Goal: Information Seeking & Learning: Learn about a topic

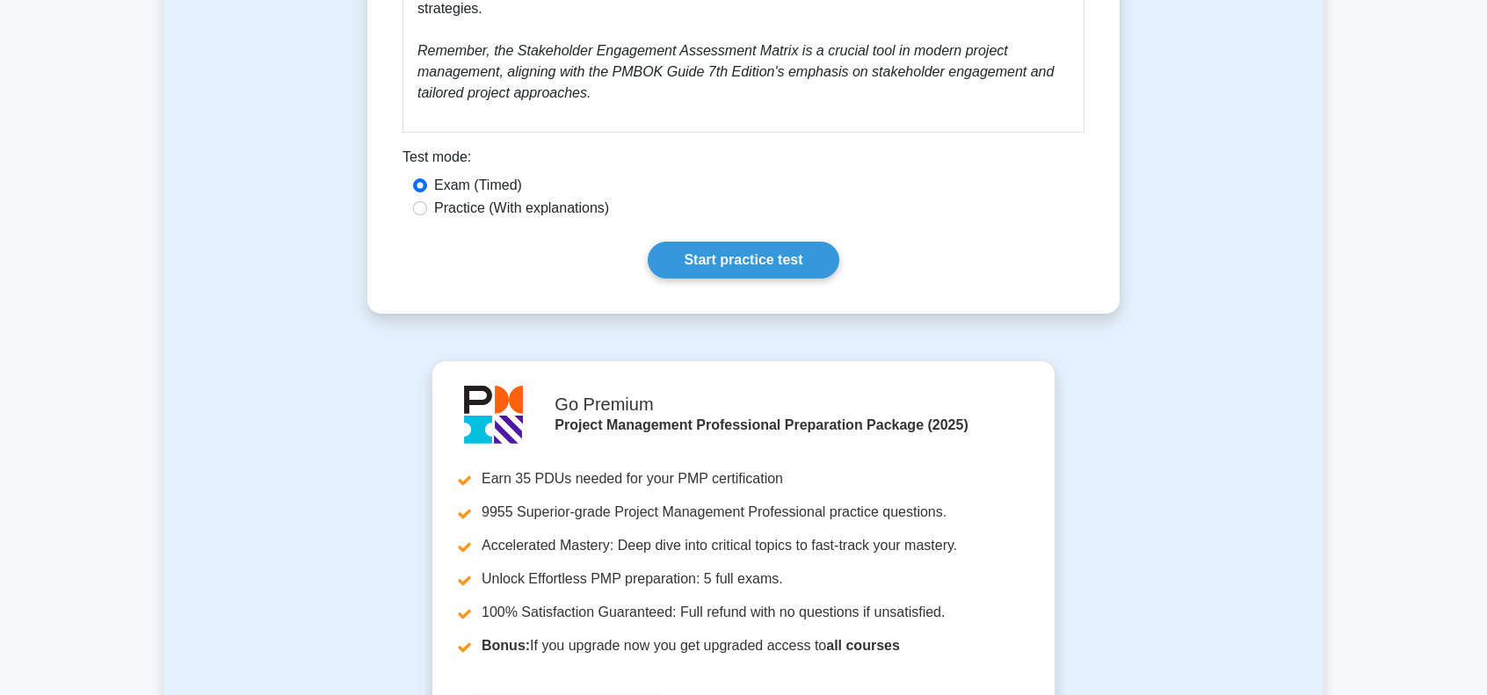
scroll to position [1582, 0]
click at [699, 246] on link "Start practice test" at bounding box center [743, 258] width 191 height 37
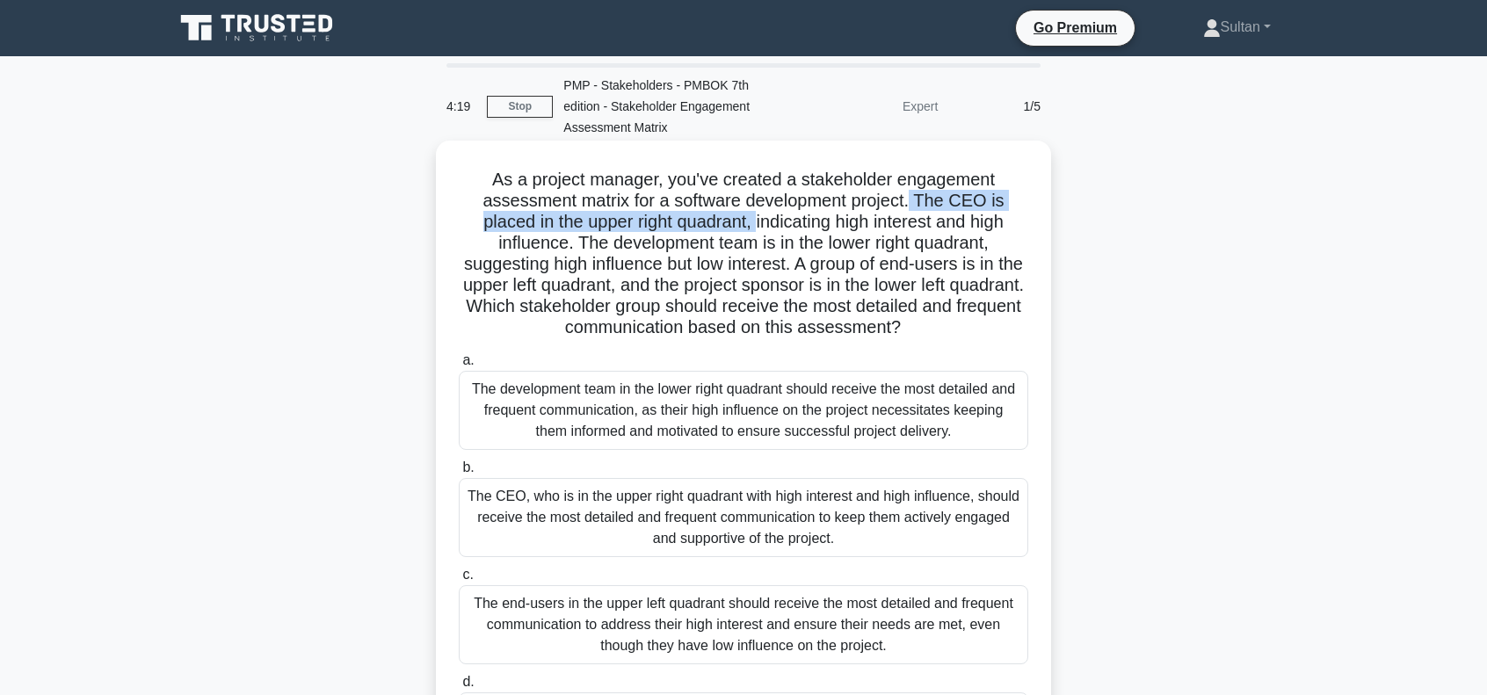
drag, startPoint x: 919, startPoint y: 199, endPoint x: 756, endPoint y: 226, distance: 165.6
click at [756, 226] on h5 "As a project manager, you've created a stakeholder engagement assessment matrix…" at bounding box center [743, 254] width 573 height 170
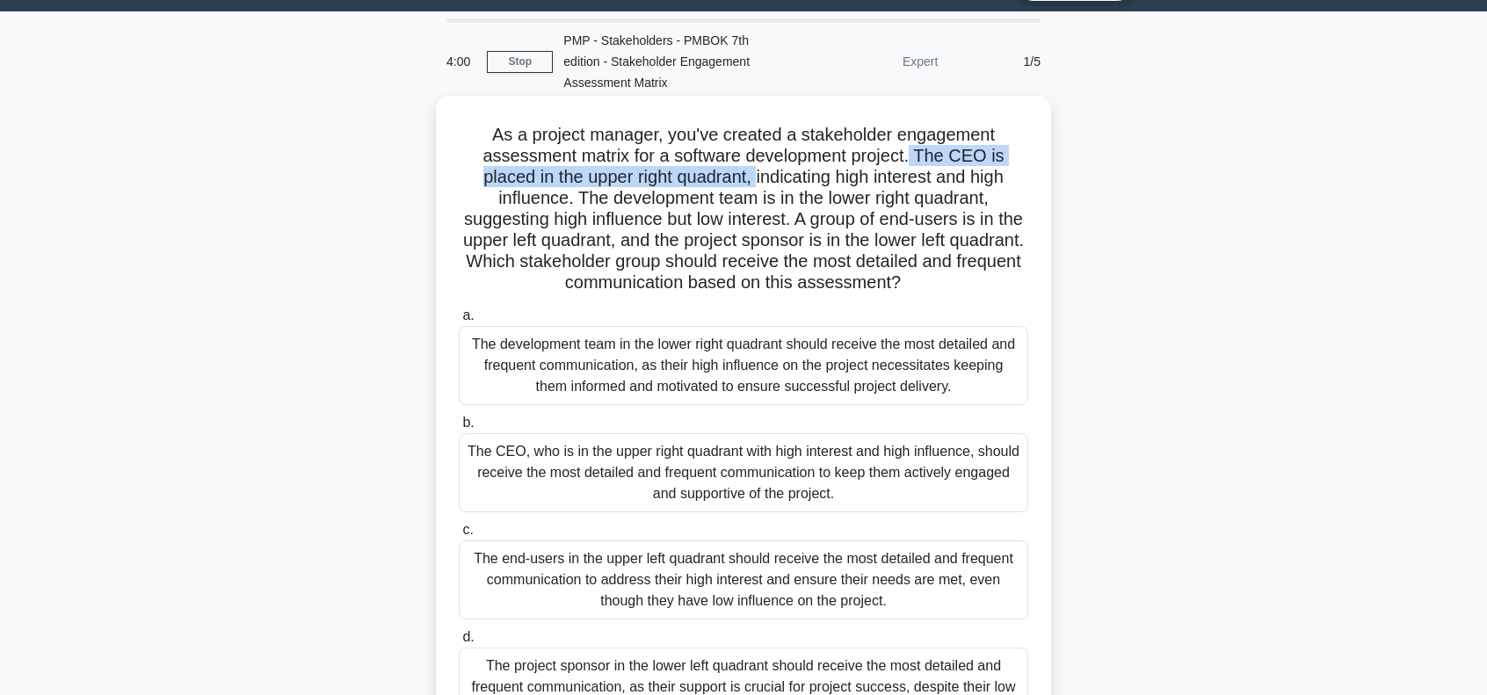
scroll to position [88, 0]
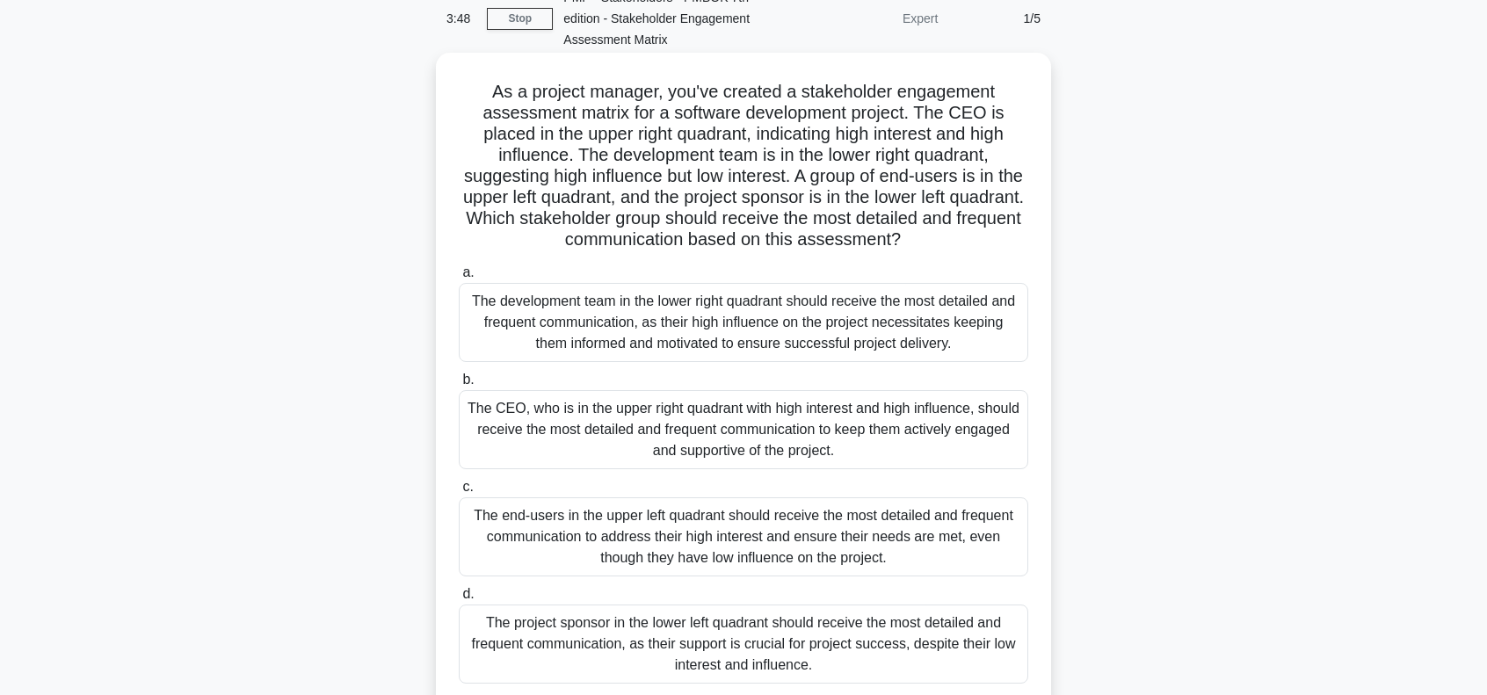
click at [489, 536] on div "The end-users in the upper left quadrant should receive the most detailed and f…" at bounding box center [743, 536] width 569 height 79
click at [459, 493] on input "c. The end-users in the upper left quadrant should receive the most detailed an…" at bounding box center [459, 487] width 0 height 11
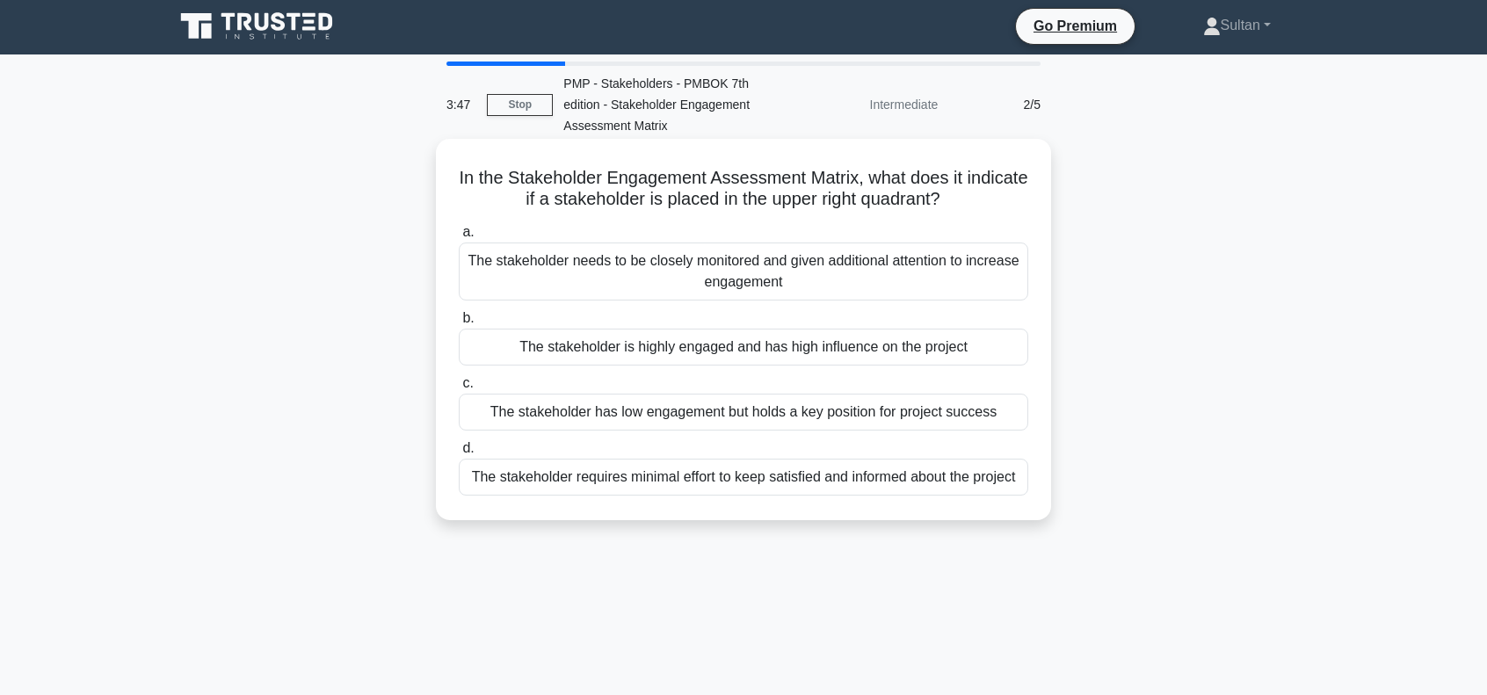
scroll to position [0, 0]
